Goal: Information Seeking & Learning: Learn about a topic

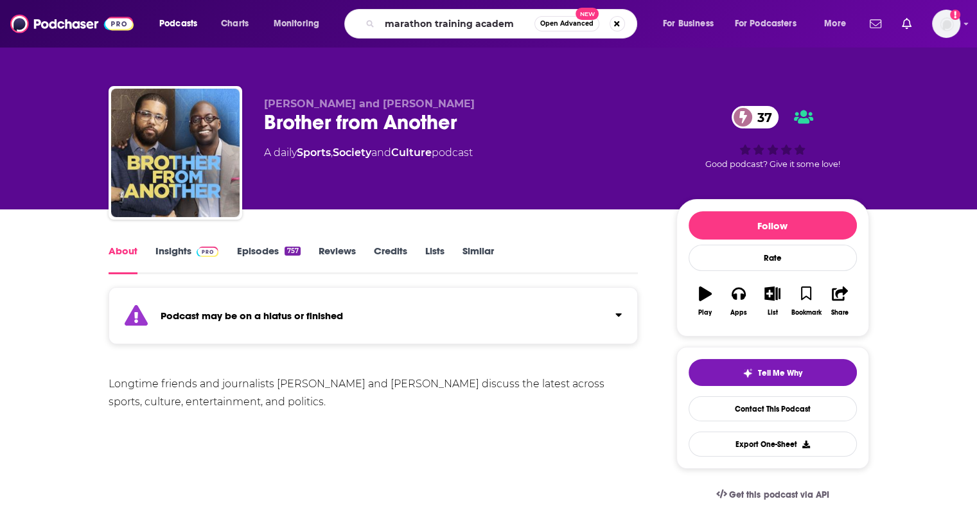
type input "marathon training academy"
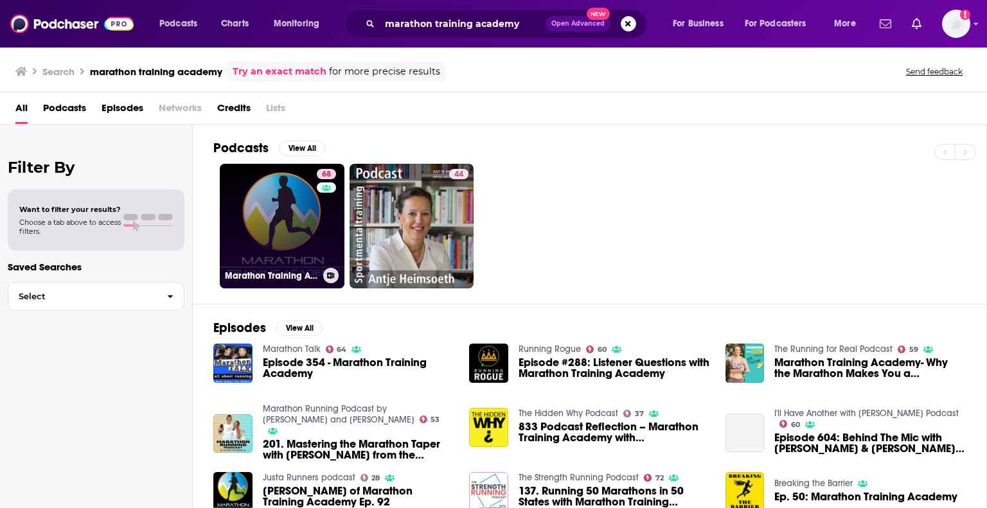
click at [295, 228] on link "68 Marathon Training Academy" at bounding box center [282, 226] width 125 height 125
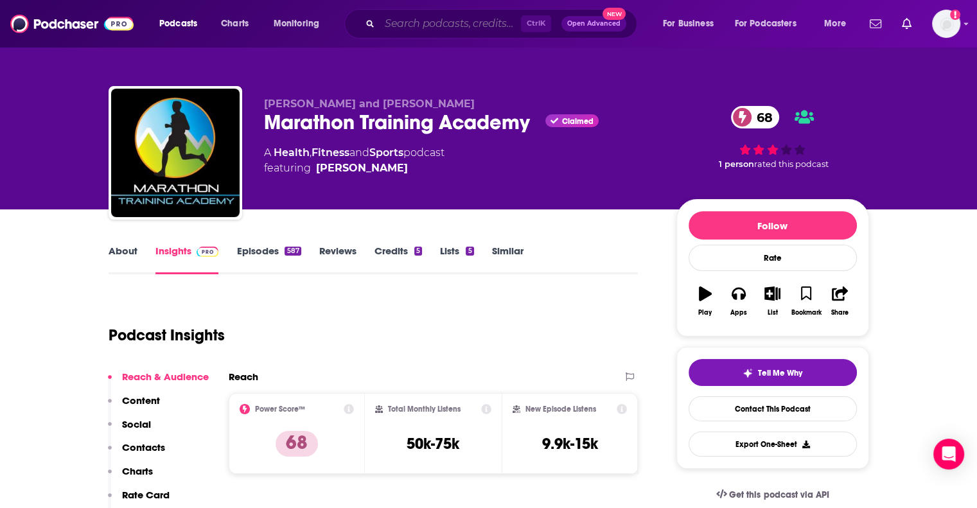
click at [429, 30] on input "Search podcasts, credits, & more..." at bounding box center [450, 23] width 141 height 21
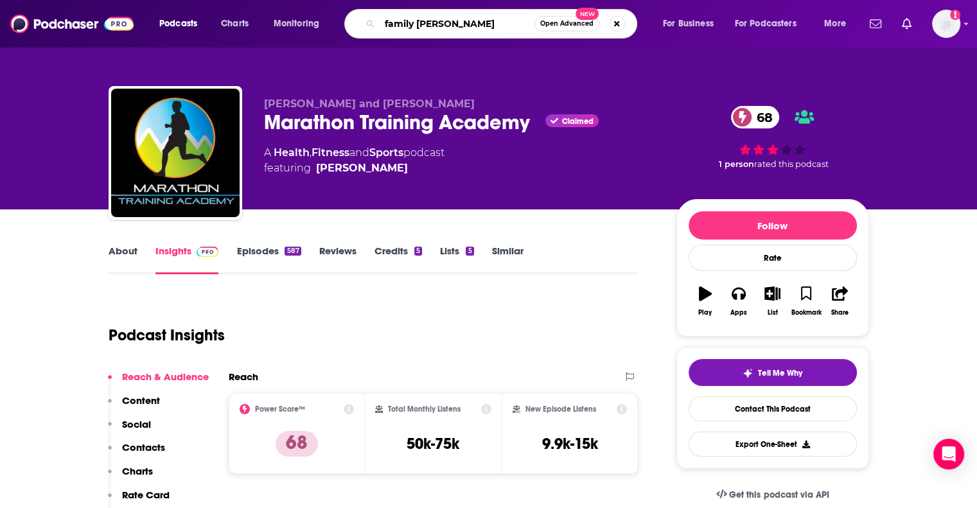
type input "family lore podcast"
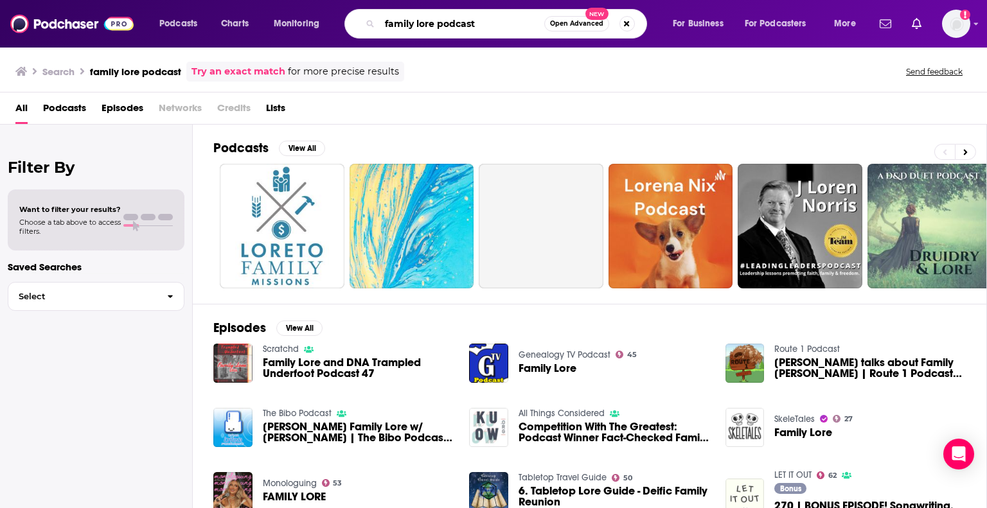
drag, startPoint x: 502, startPoint y: 22, endPoint x: 439, endPoint y: 22, distance: 62.3
click at [439, 22] on input "family lore podcast" at bounding box center [462, 23] width 164 height 21
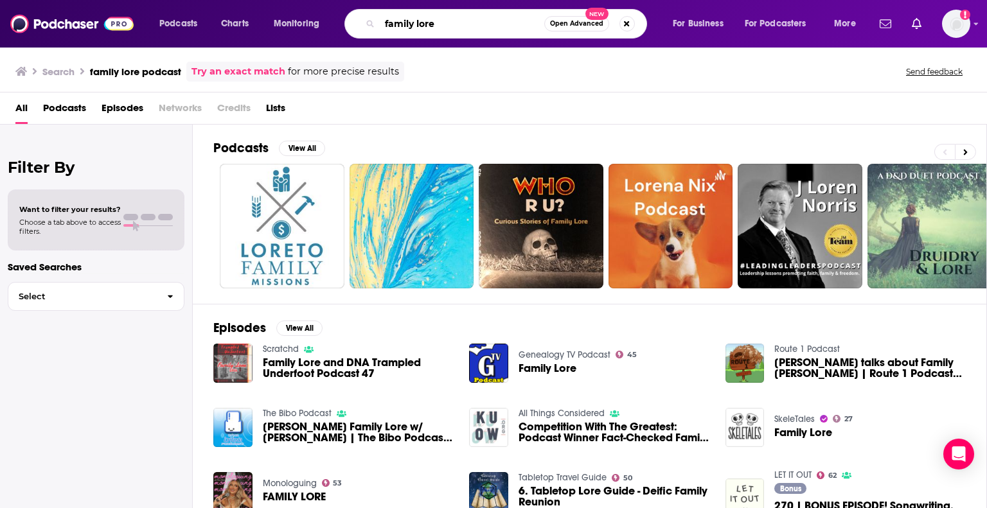
type input "family lore"
